Goal: Task Accomplishment & Management: Complete application form

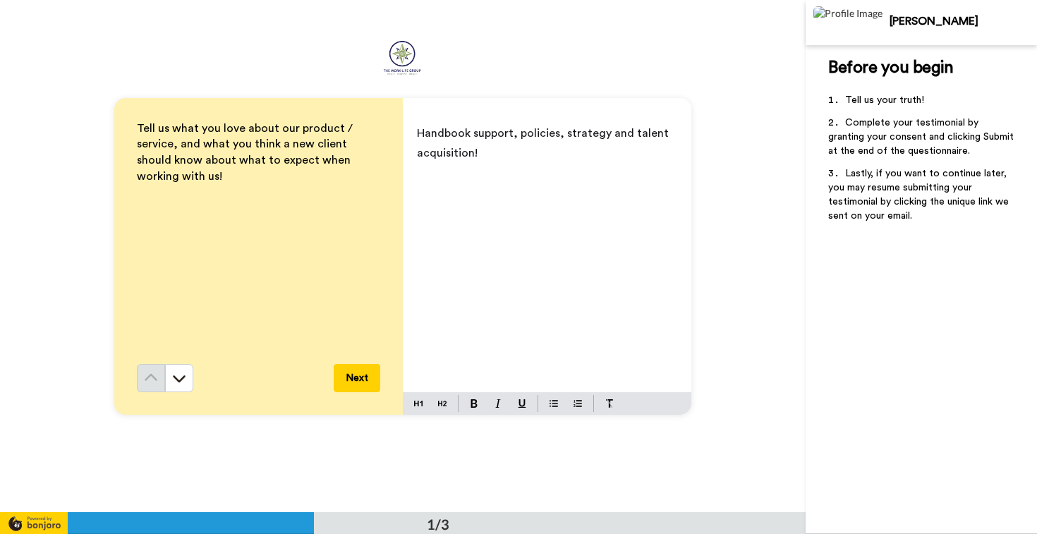
drag, startPoint x: 514, startPoint y: 156, endPoint x: 405, endPoint y: 122, distance: 114.5
click at [405, 122] on div "Handbook support, policies, strategy and talent acquisition!" at bounding box center [547, 255] width 289 height 274
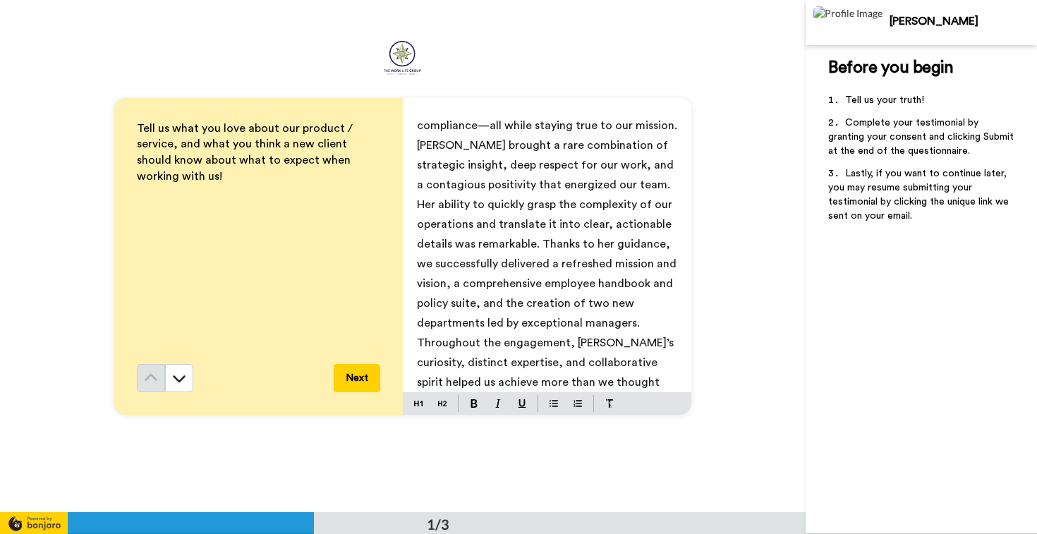
scroll to position [191, 0]
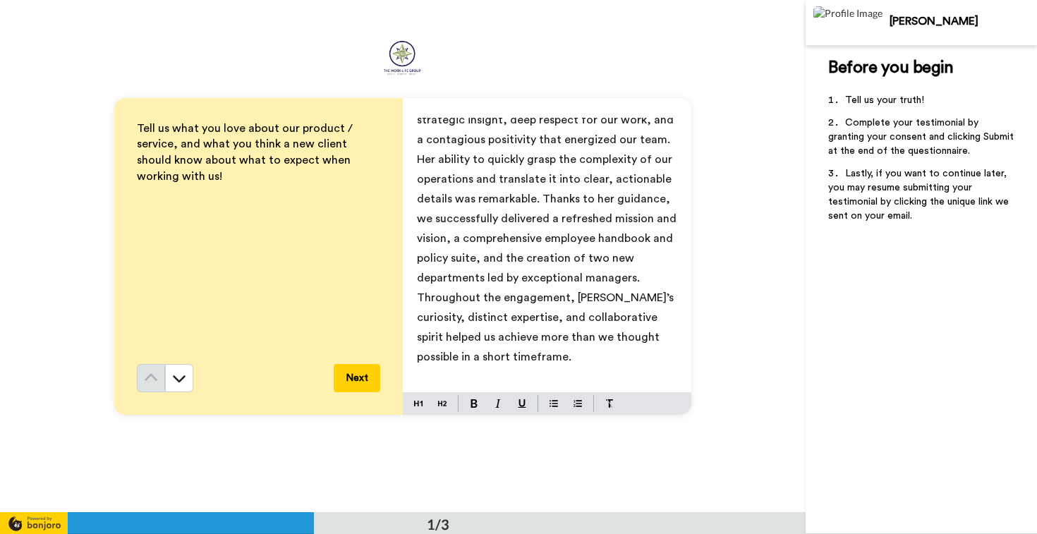
click at [357, 381] on button "Next" at bounding box center [357, 378] width 47 height 28
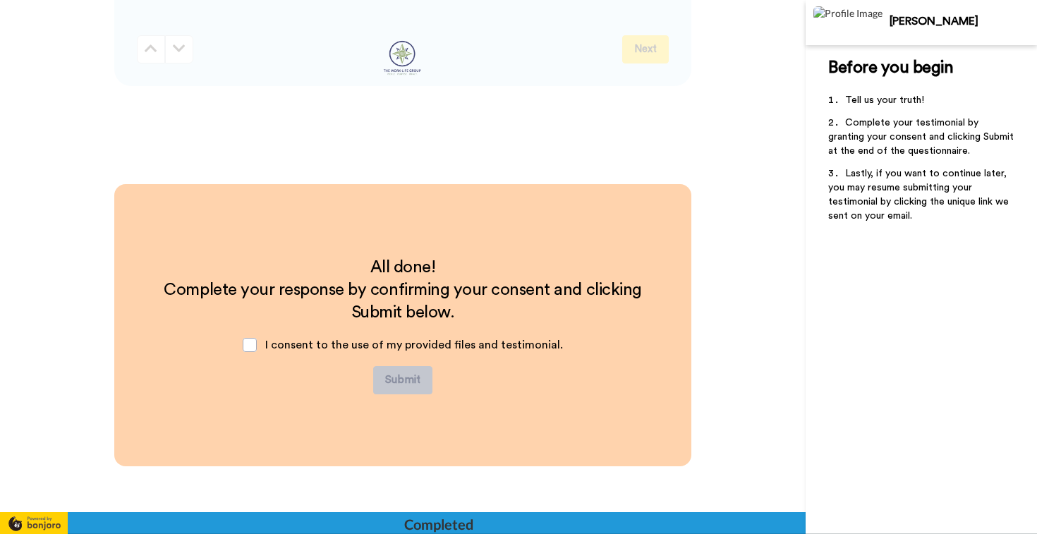
scroll to position [0, 0]
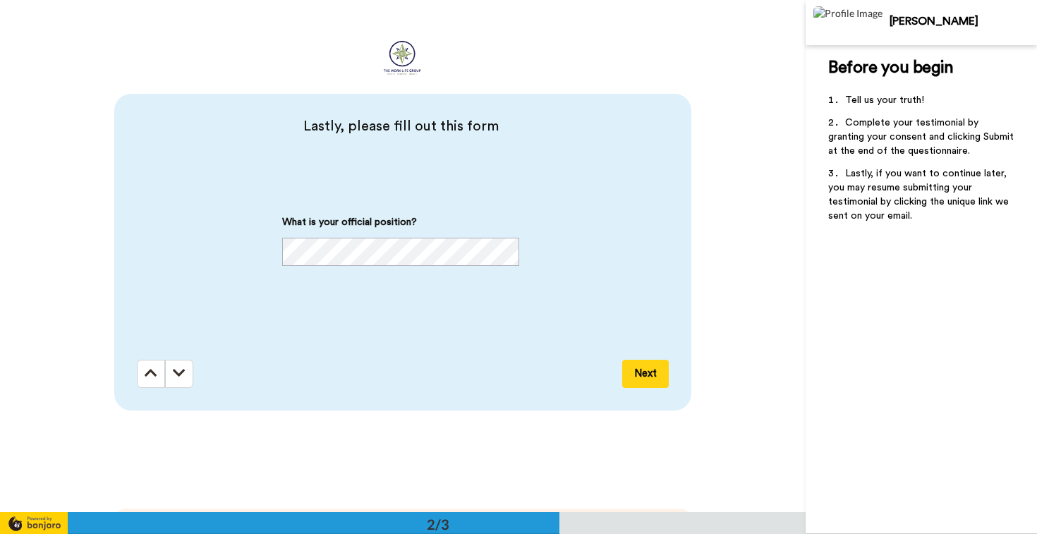
scroll to position [513, 0]
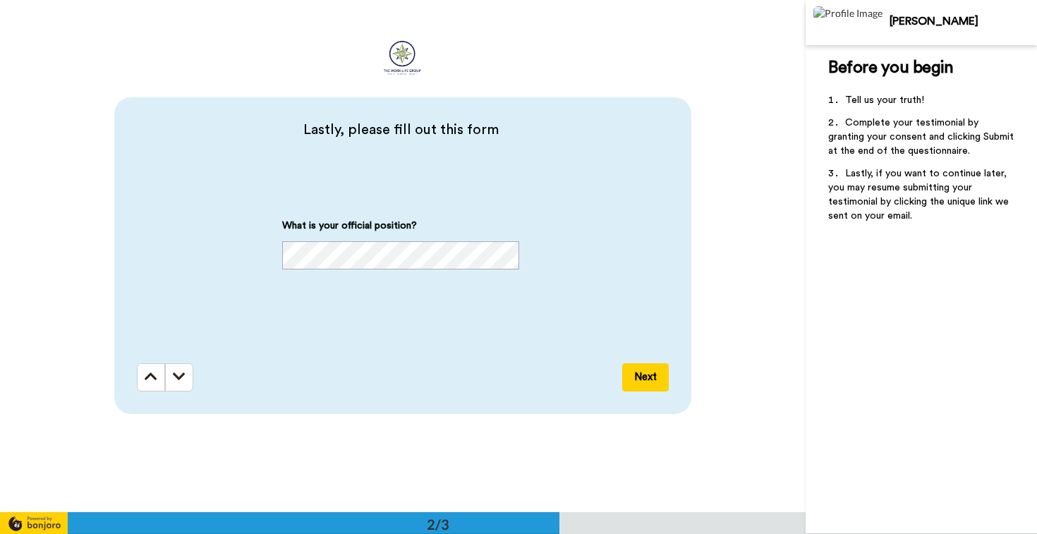
click at [642, 385] on button "Next" at bounding box center [645, 377] width 47 height 28
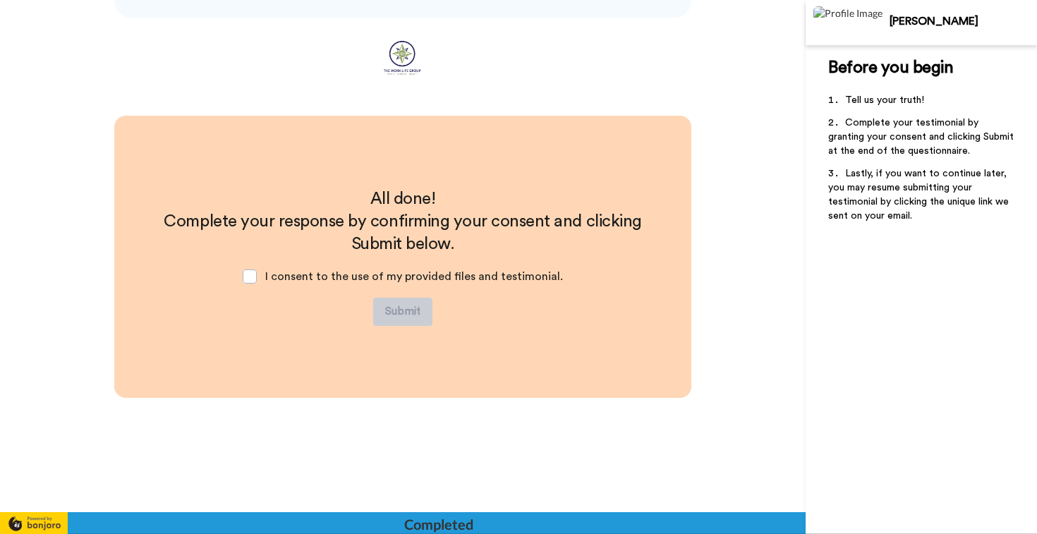
scroll to position [910, 0]
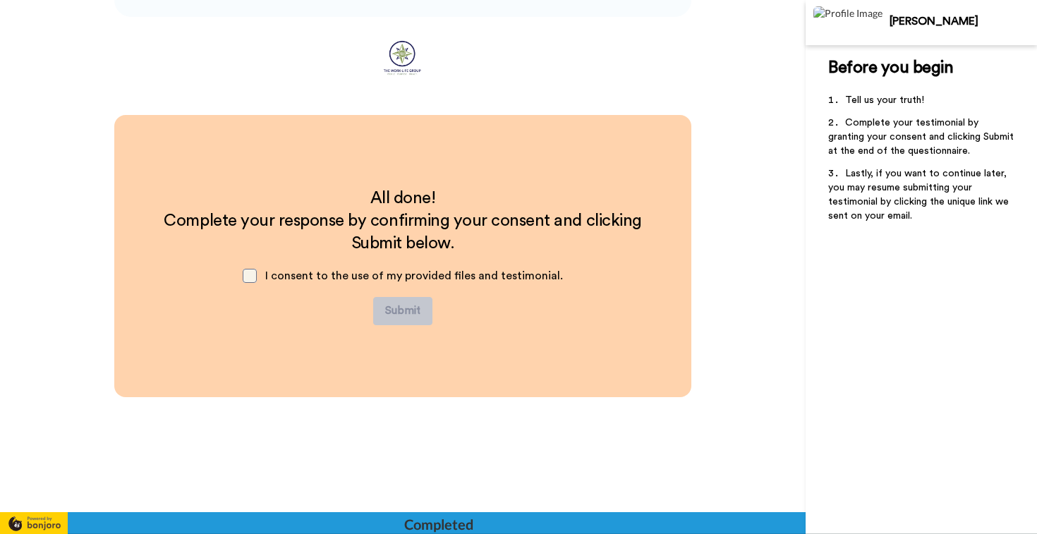
click at [257, 277] on span at bounding box center [250, 276] width 14 height 14
click at [406, 315] on button "Submit" at bounding box center [402, 311] width 59 height 28
